Goal: Task Accomplishment & Management: Use online tool/utility

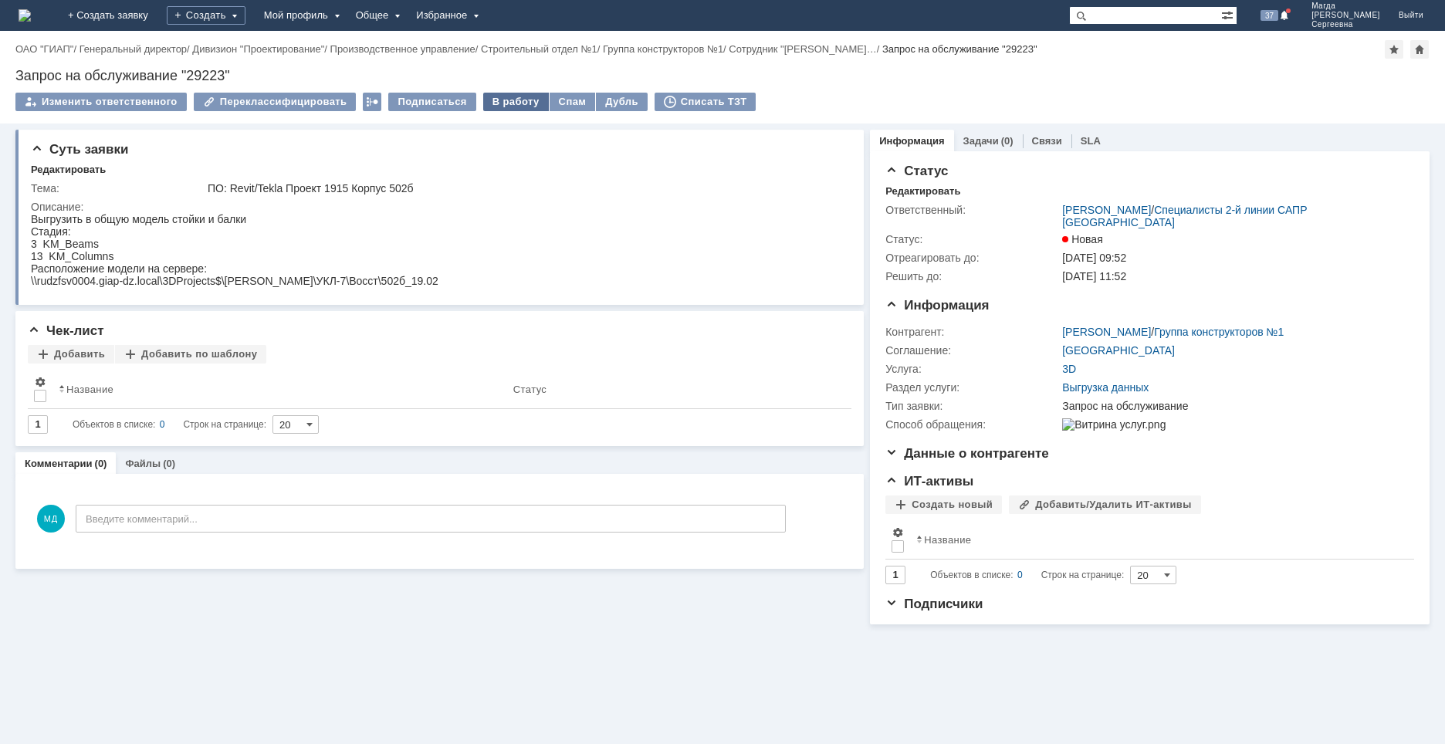
click at [506, 104] on div "В работу" at bounding box center [516, 102] width 66 height 19
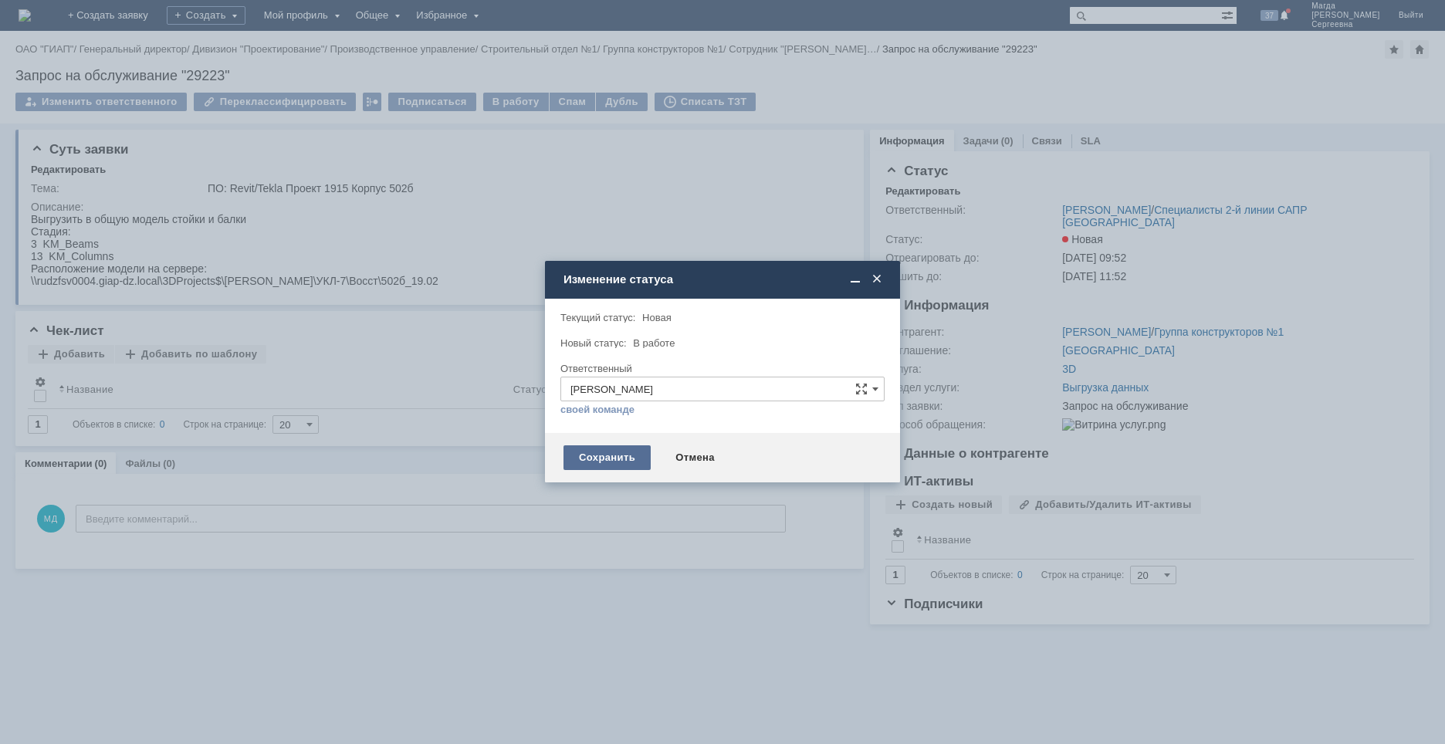
click at [599, 464] on div "Сохранить" at bounding box center [606, 457] width 87 height 25
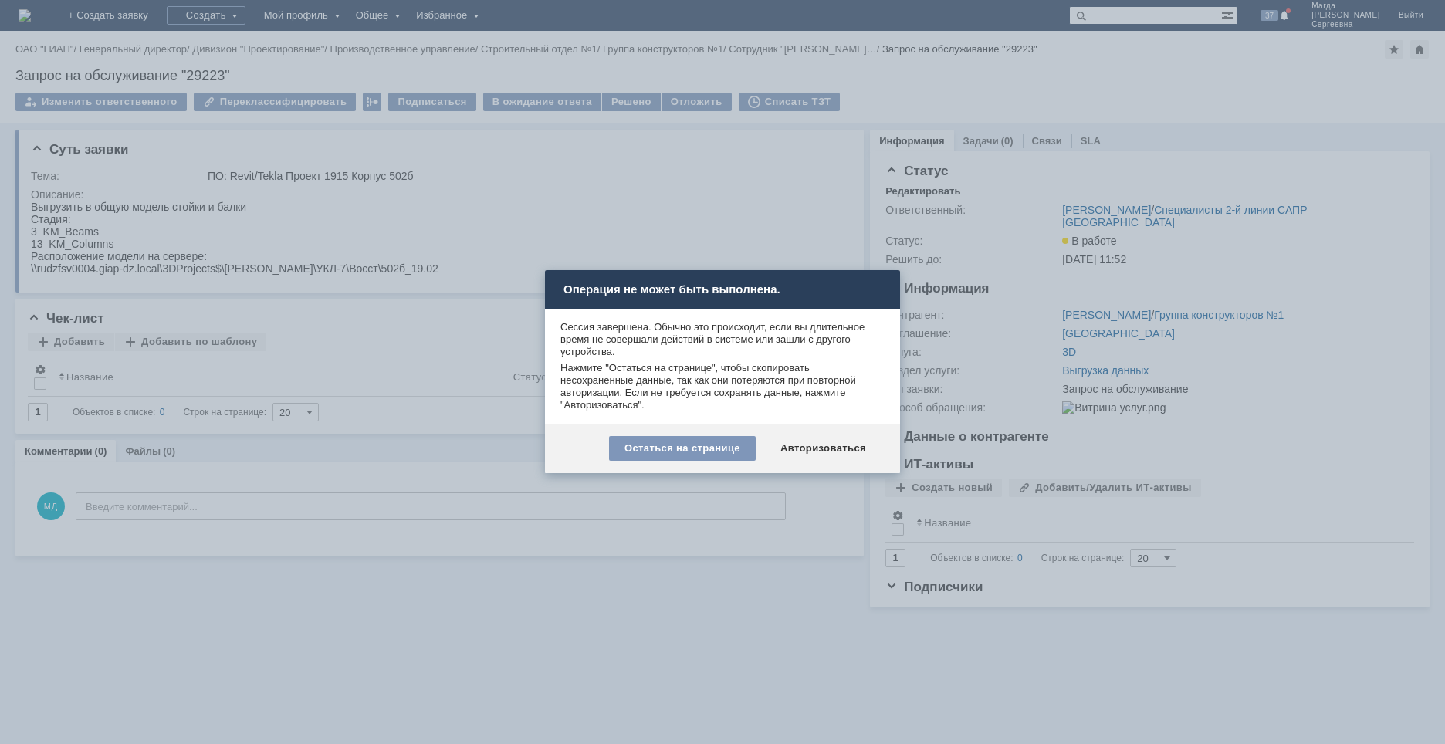
click at [682, 452] on div "Остаться на странице" at bounding box center [682, 448] width 147 height 25
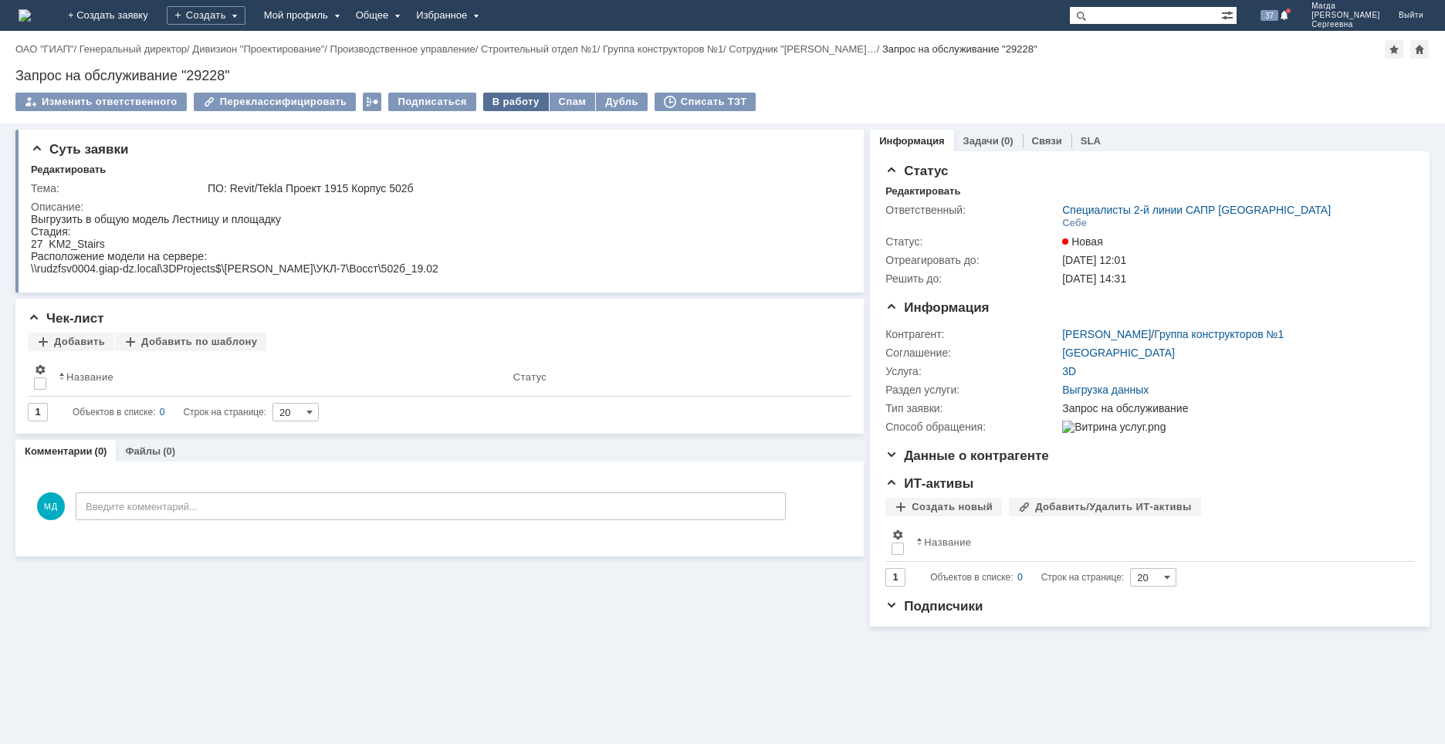
click at [513, 94] on div "В работу" at bounding box center [516, 102] width 66 height 19
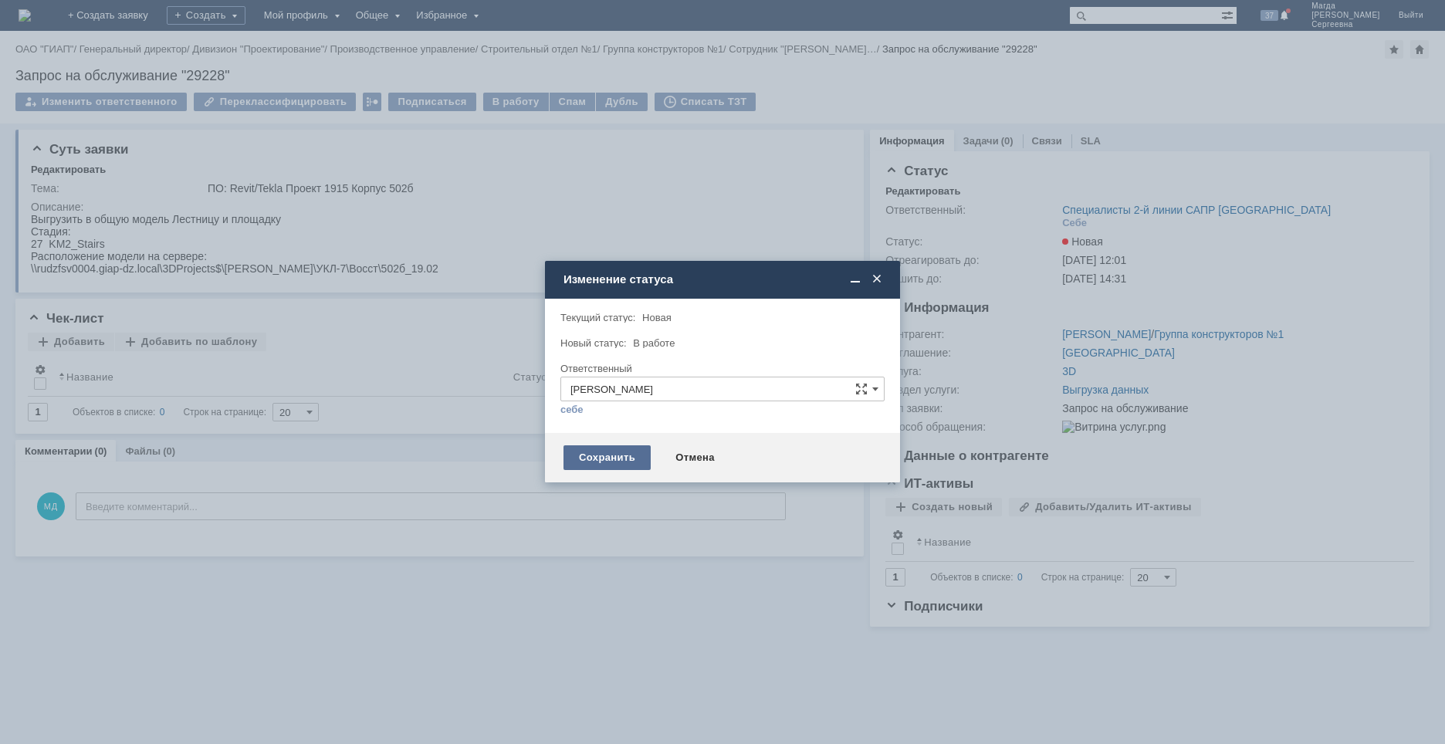
click at [595, 449] on div "Сохранить" at bounding box center [606, 457] width 87 height 25
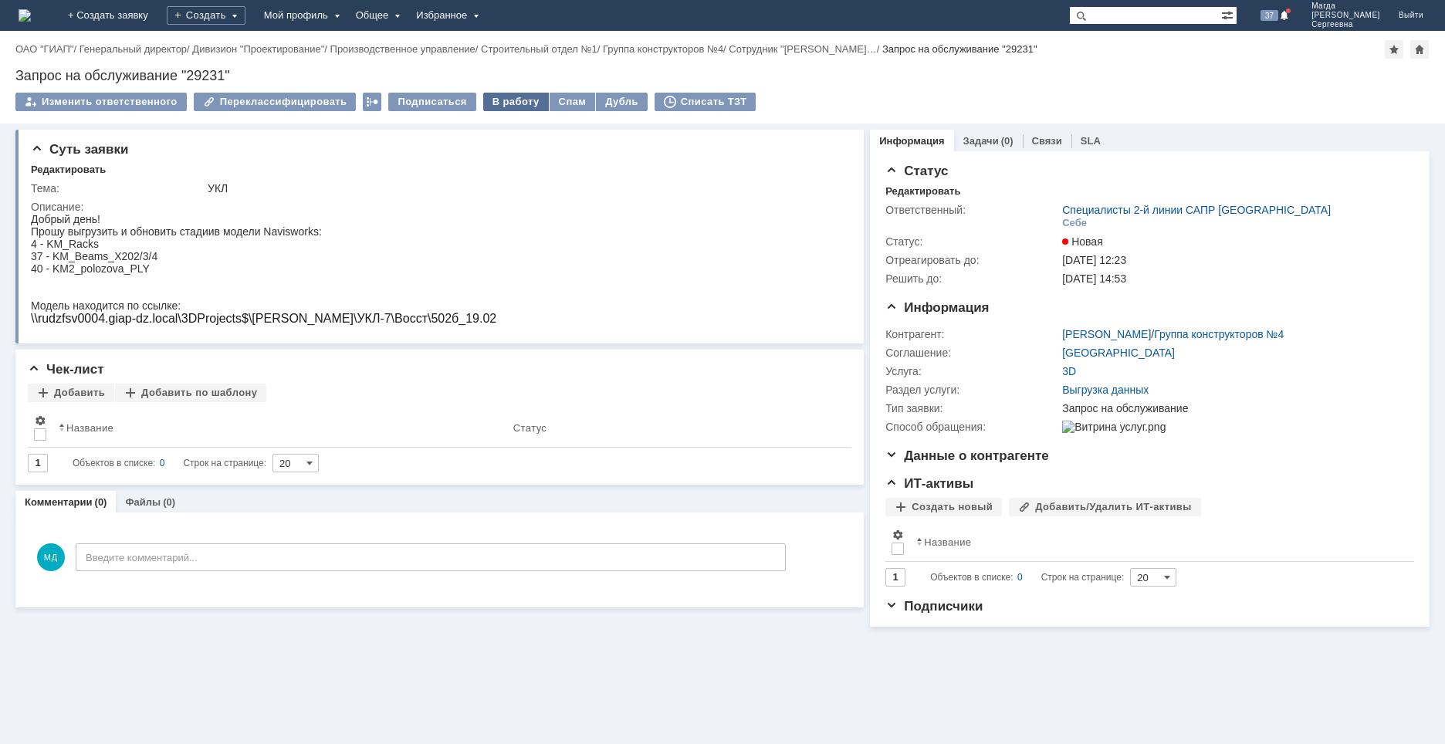
click at [504, 107] on div "В работу" at bounding box center [516, 102] width 66 height 19
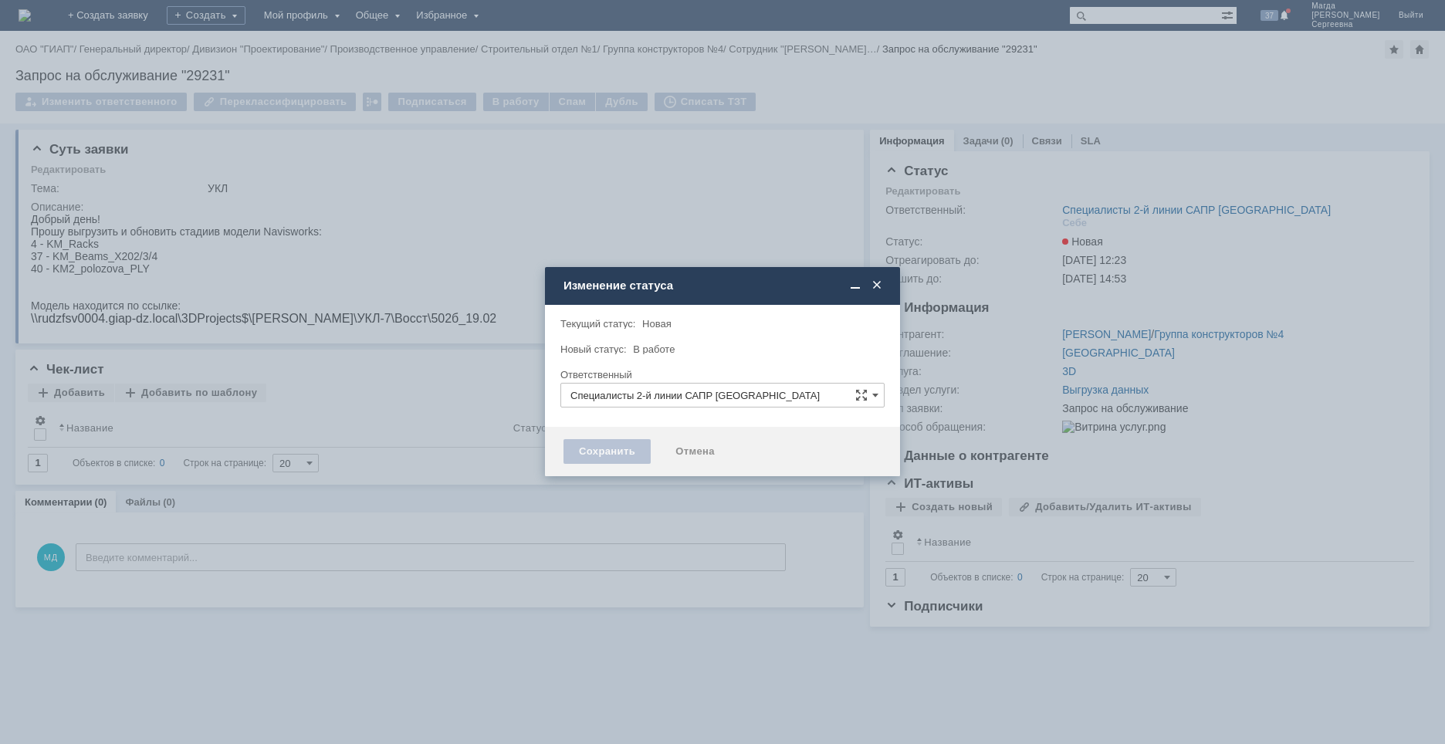
type input "[PERSON_NAME]"
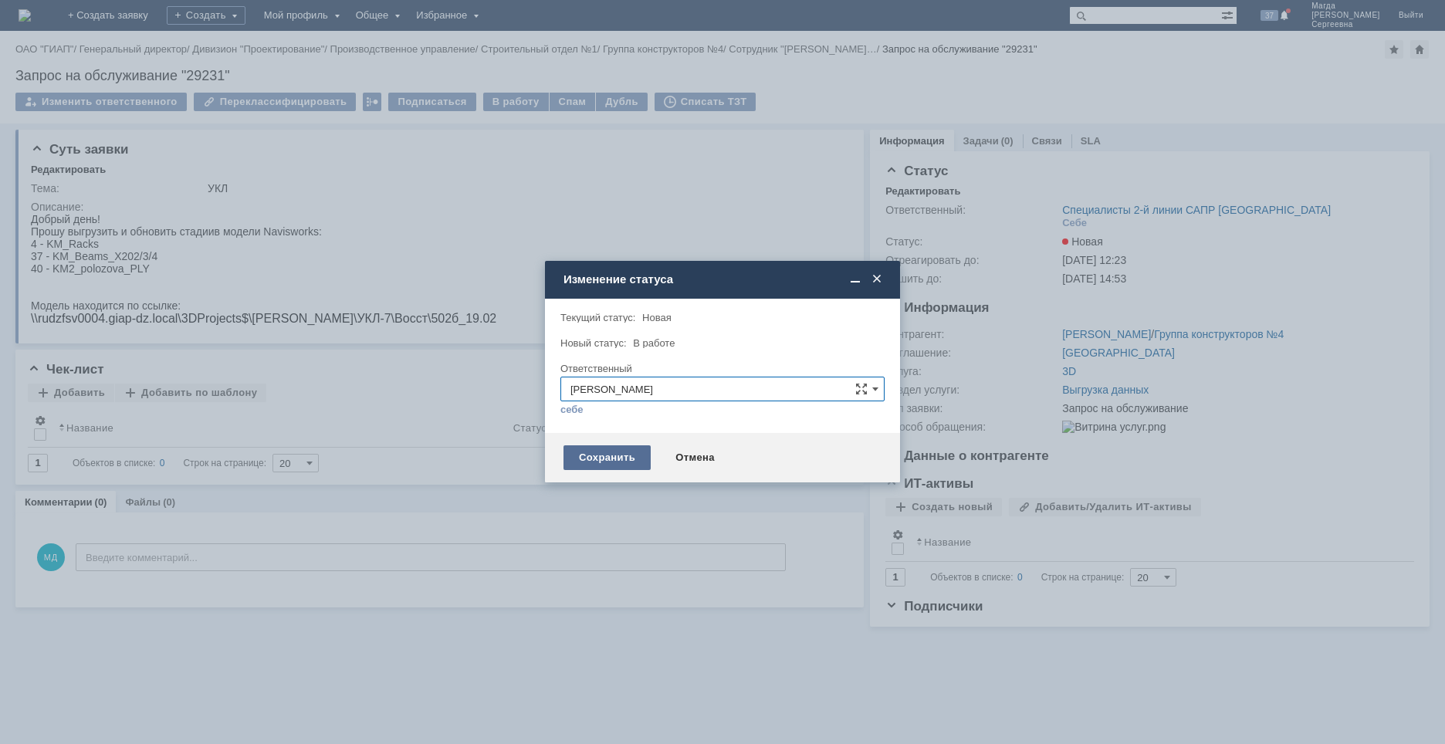
click at [617, 460] on div "Сохранить" at bounding box center [606, 457] width 87 height 25
